Goal: Task Accomplishment & Management: Use online tool/utility

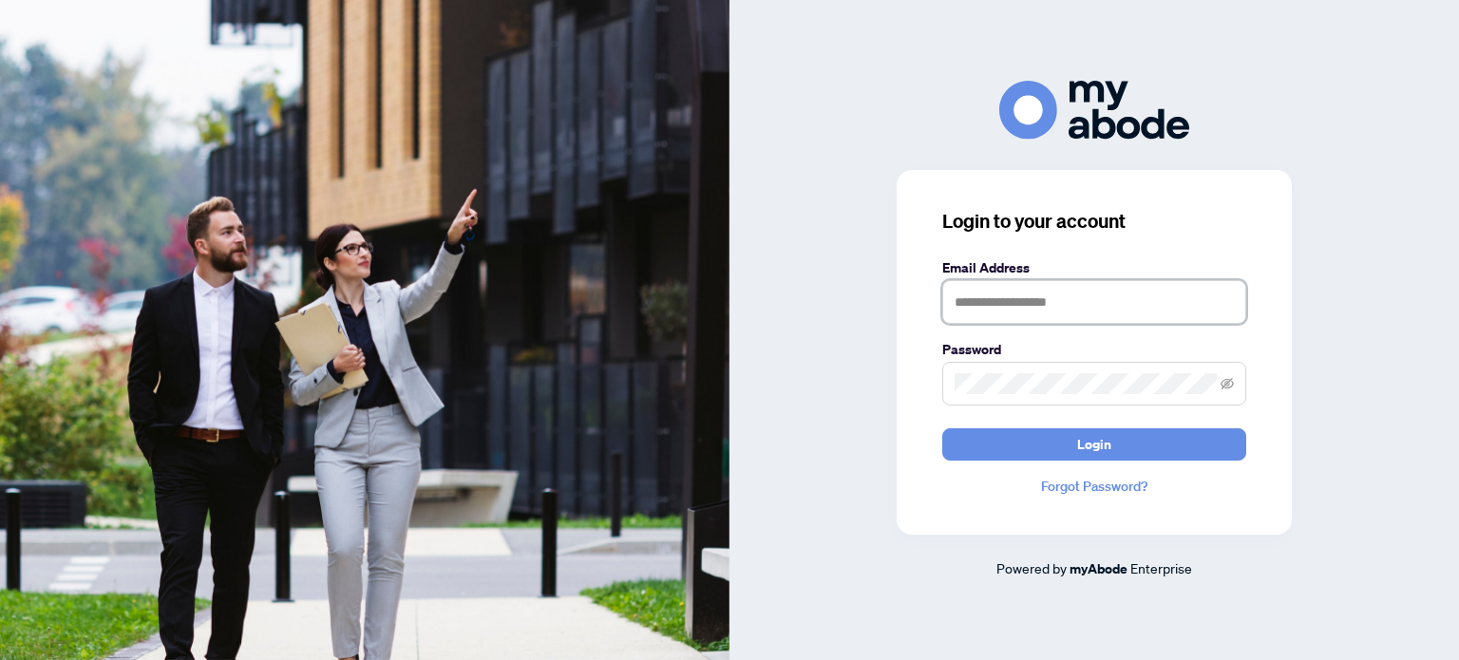
click at [972, 300] on input "text" at bounding box center [1094, 302] width 304 height 44
type input "**********"
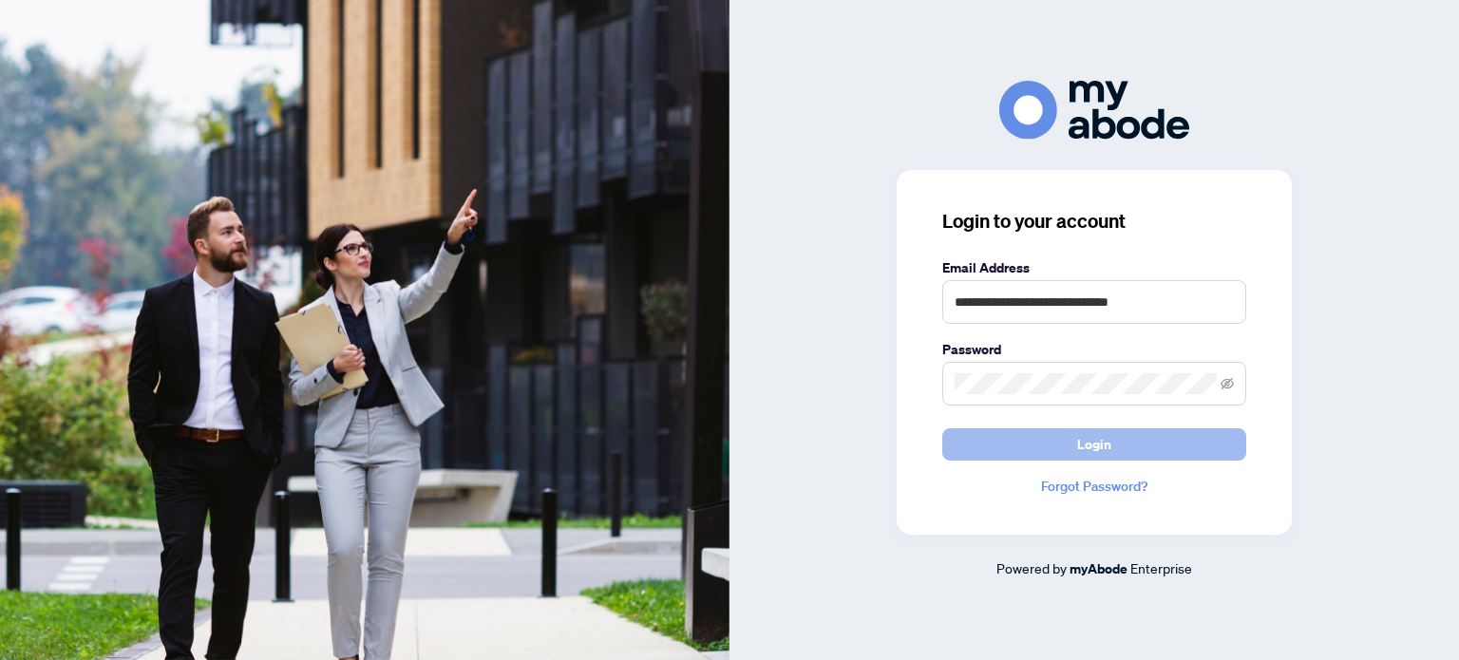
click at [1026, 447] on button "Login" at bounding box center [1094, 444] width 304 height 32
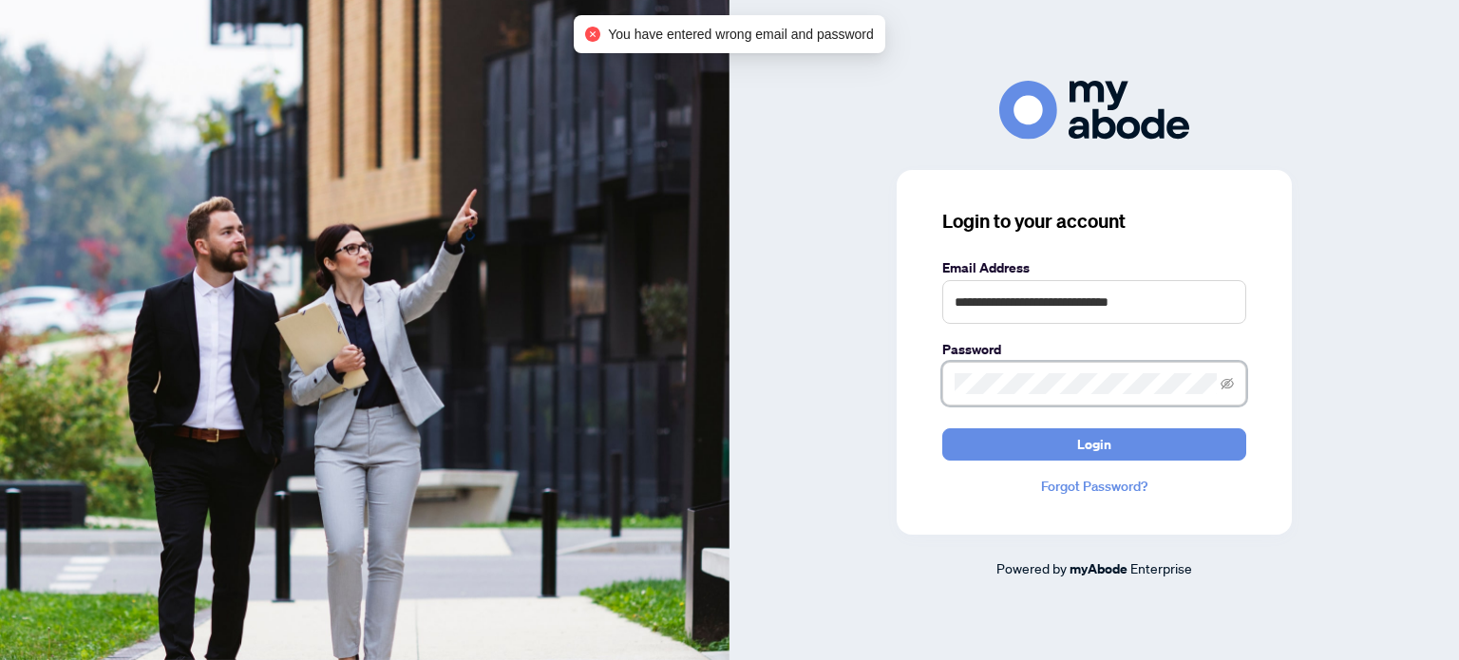
click at [809, 397] on div "**********" at bounding box center [1095, 330] width 730 height 498
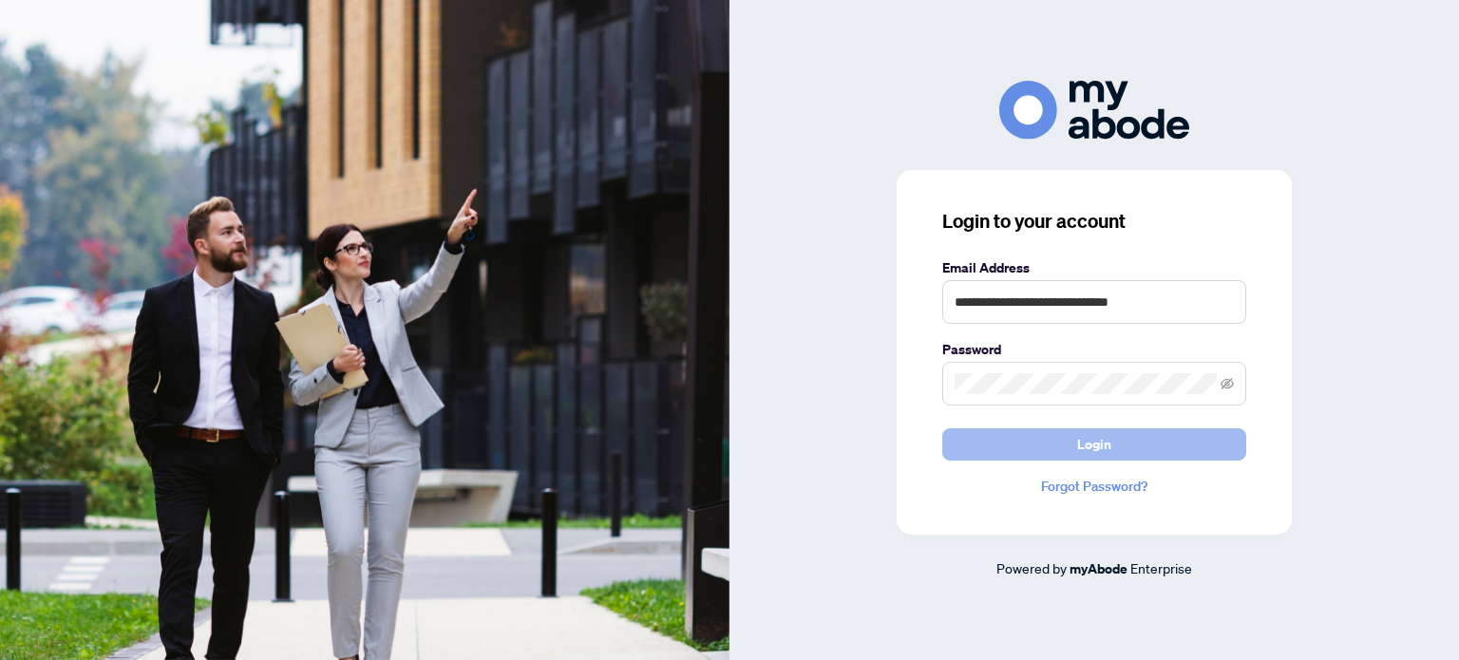
click at [999, 449] on button "Login" at bounding box center [1094, 444] width 304 height 32
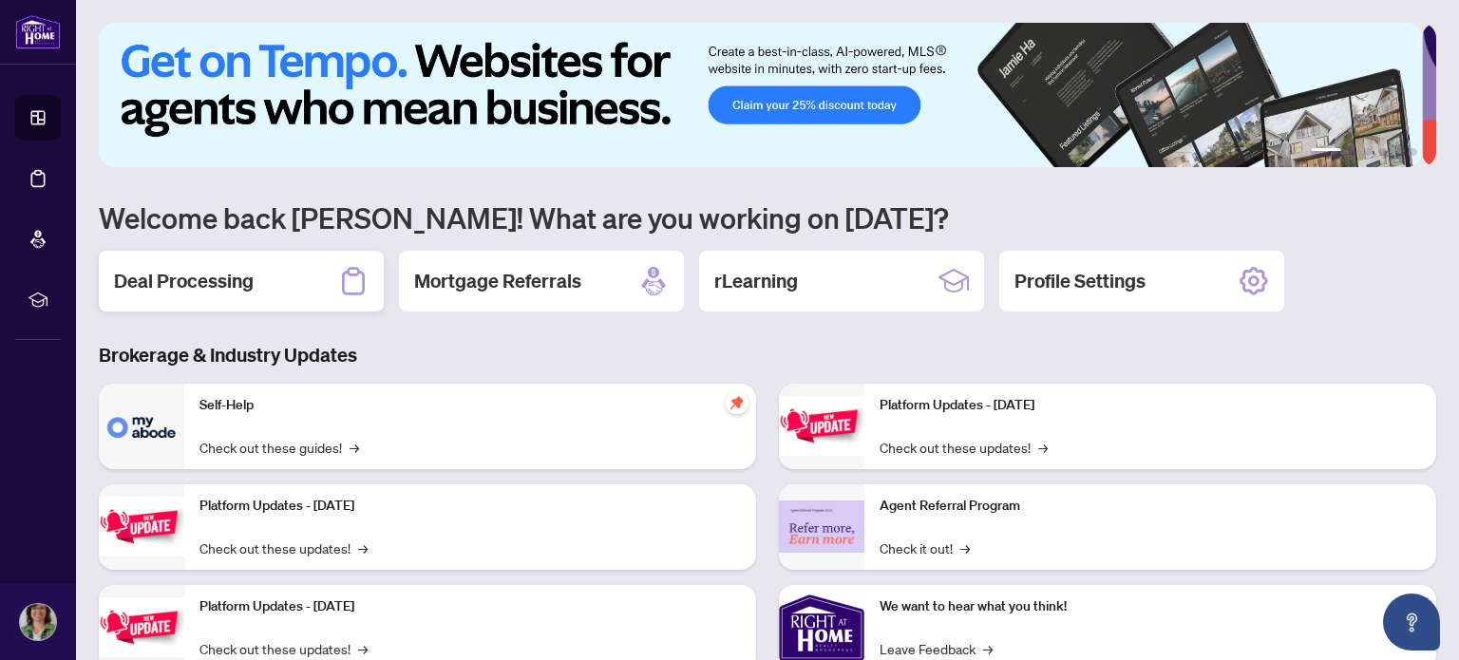
click at [197, 285] on h2 "Deal Processing" at bounding box center [184, 281] width 140 height 27
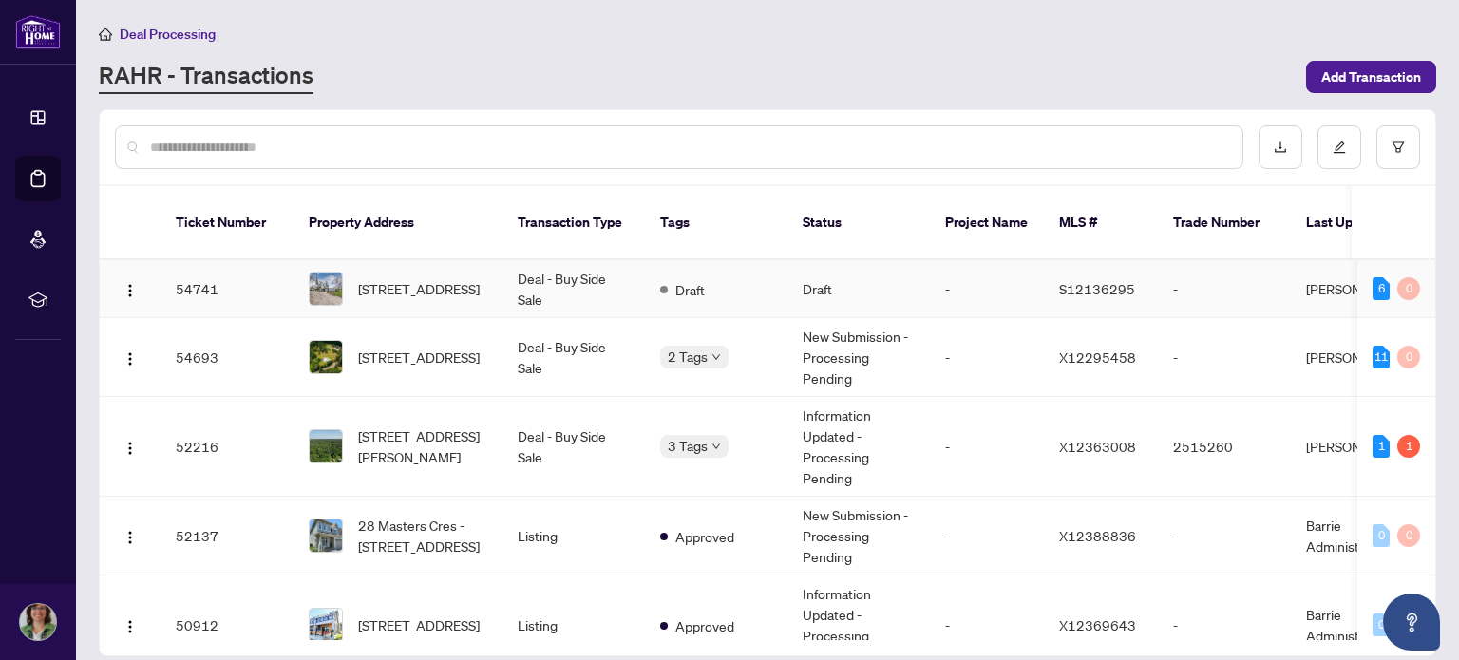
click at [407, 278] on span "[STREET_ADDRESS]" at bounding box center [419, 288] width 122 height 21
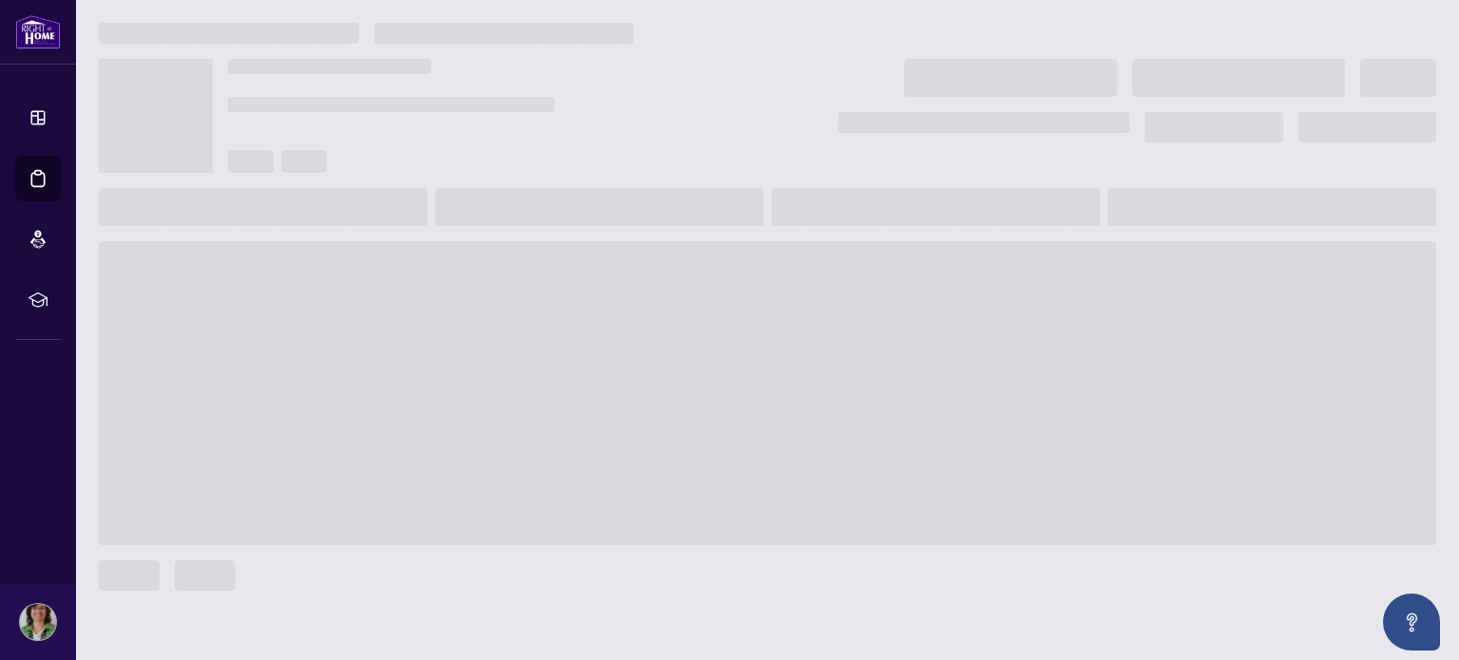
click at [407, 248] on span at bounding box center [768, 393] width 1338 height 304
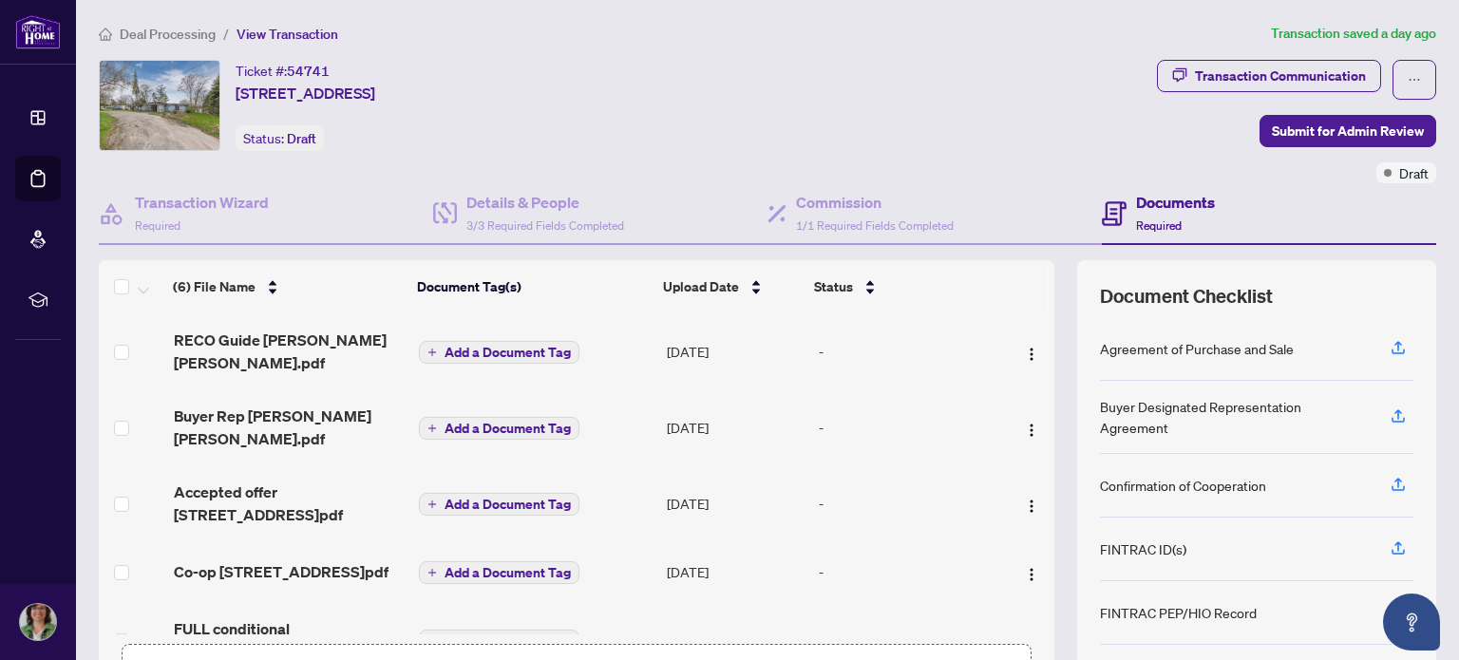
scroll to position [133, 0]
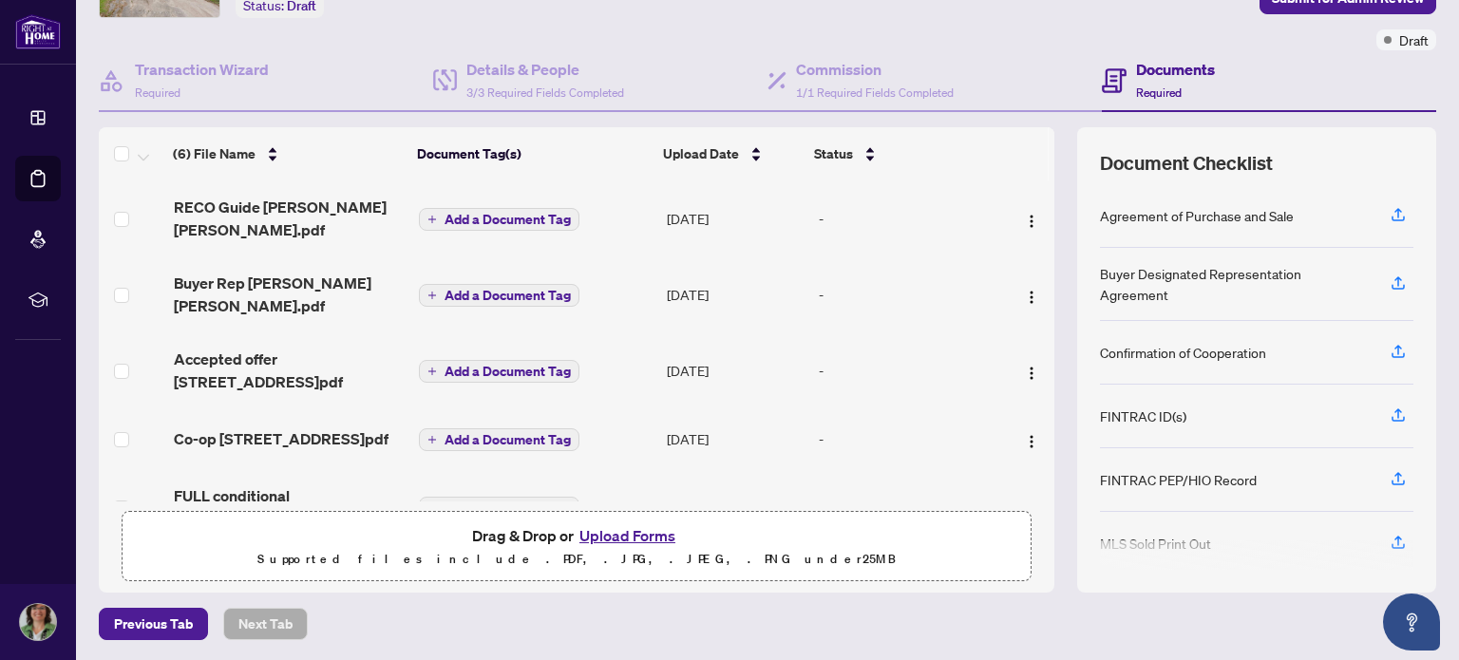
click at [646, 534] on button "Upload Forms" at bounding box center [627, 535] width 107 height 25
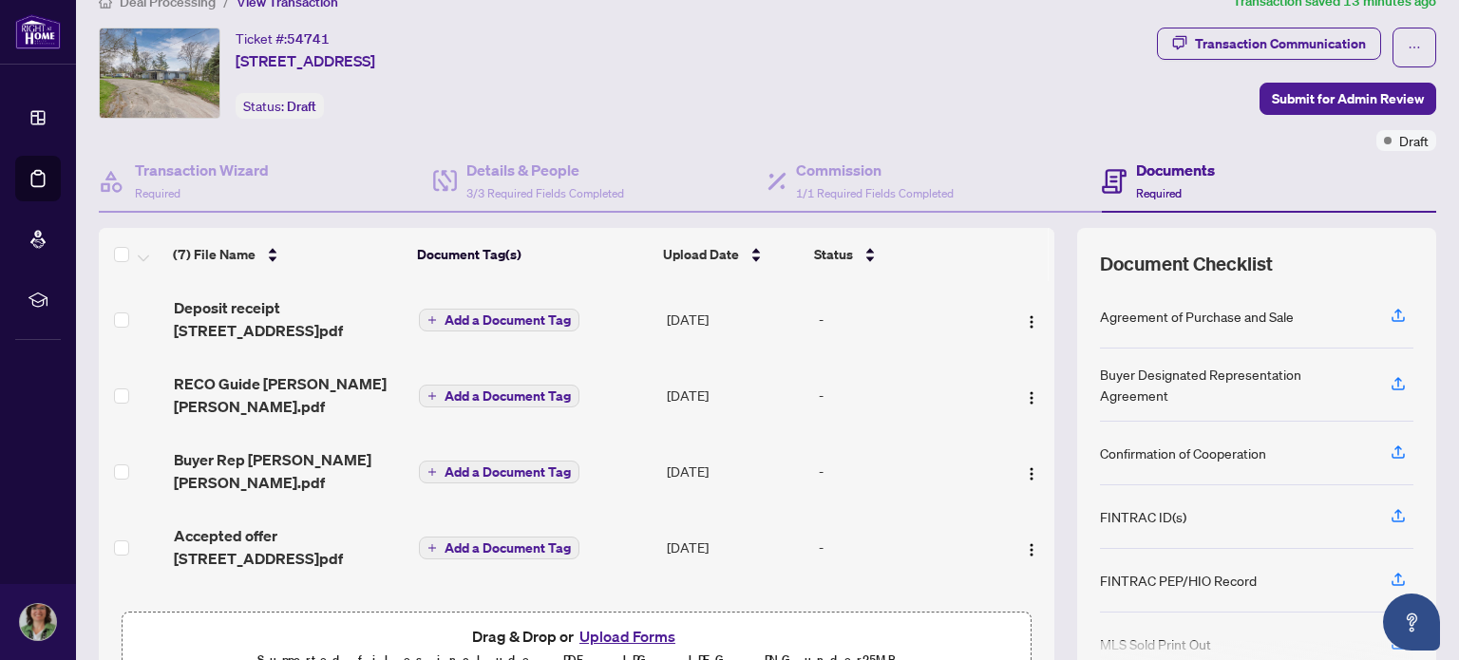
scroll to position [0, 0]
